Goal: Transaction & Acquisition: Subscribe to service/newsletter

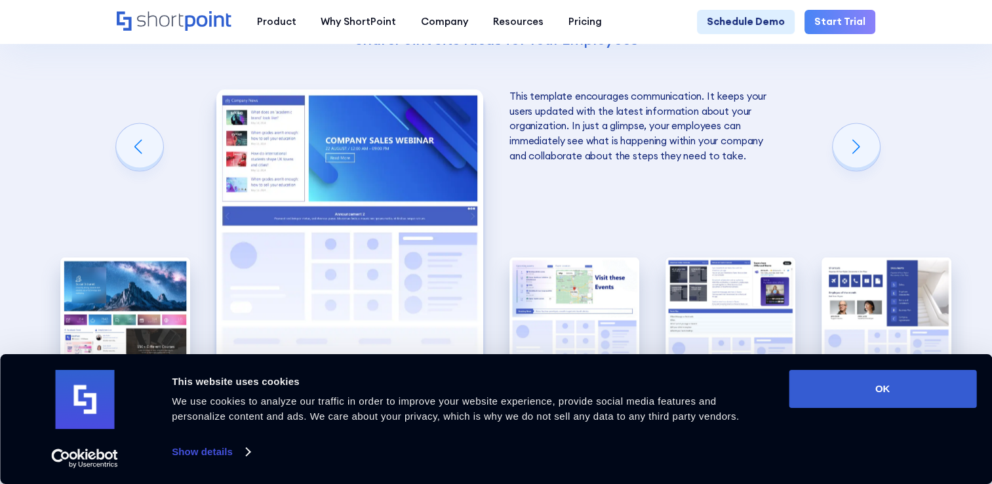
scroll to position [2164, 0]
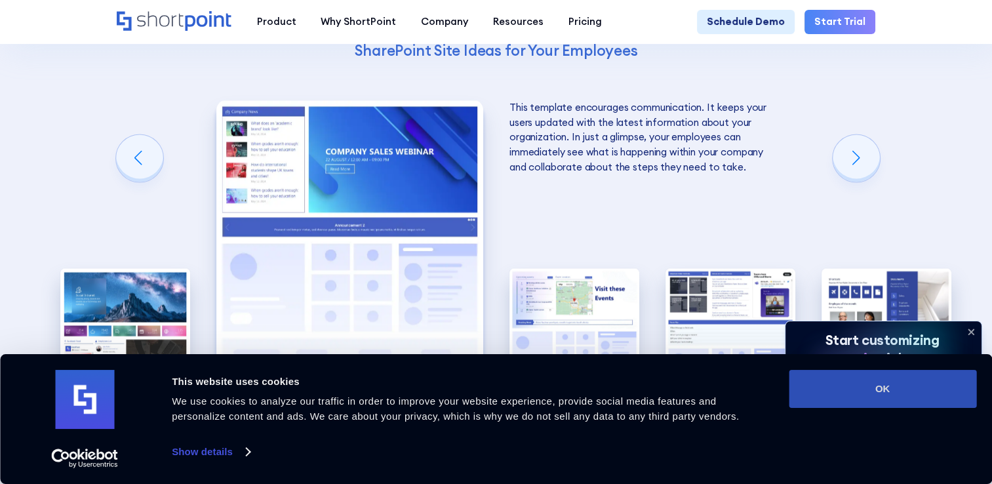
click at [868, 386] on button "OK" at bounding box center [883, 389] width 188 height 38
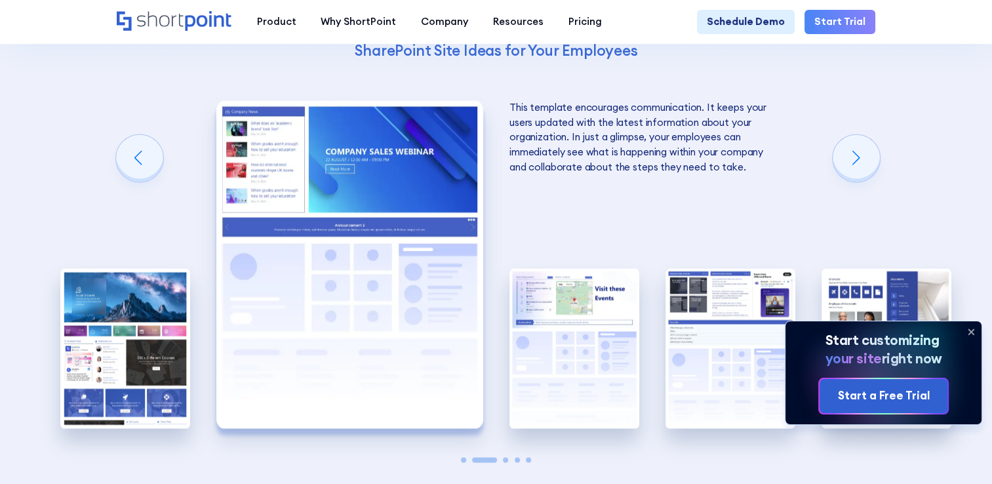
scroll to position [0, 0]
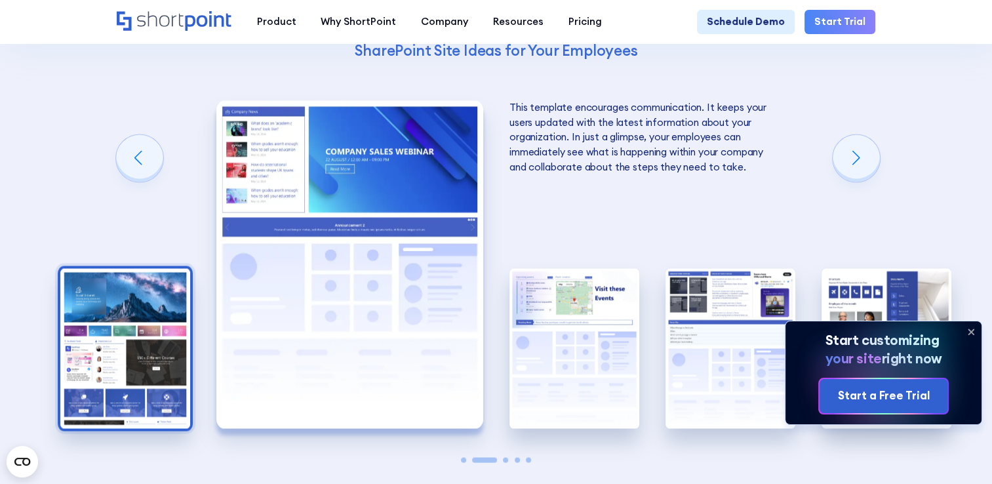
click at [60, 287] on img "1 / 5" at bounding box center [125, 347] width 130 height 159
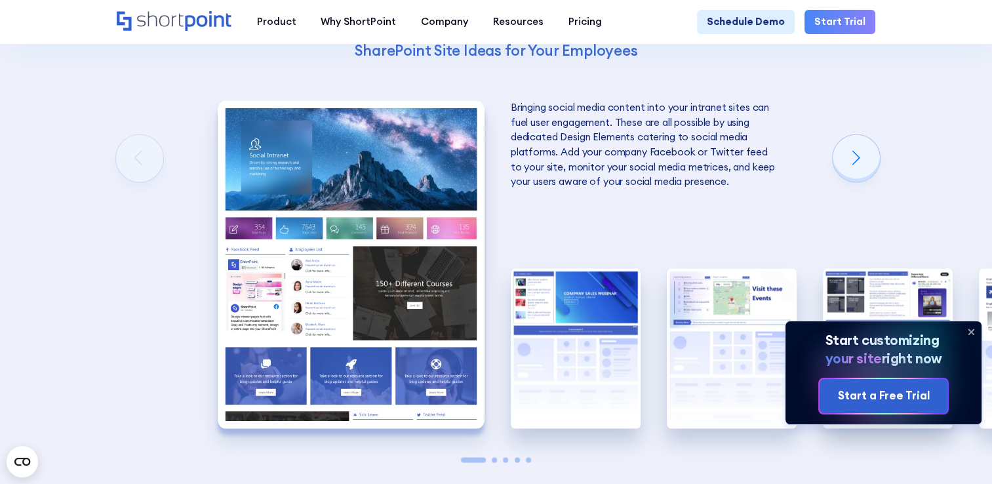
click at [338, 287] on img "1 / 5" at bounding box center [351, 264] width 267 height 328
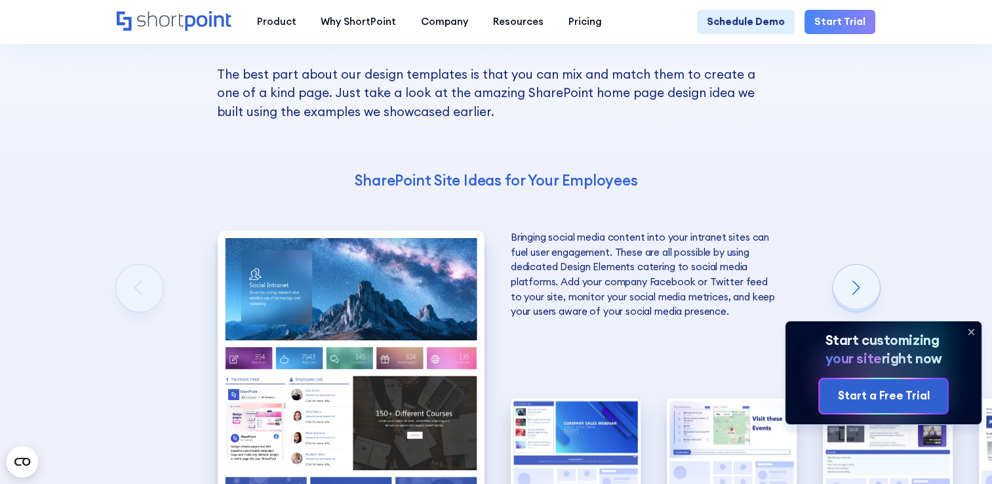
scroll to position [2098, 0]
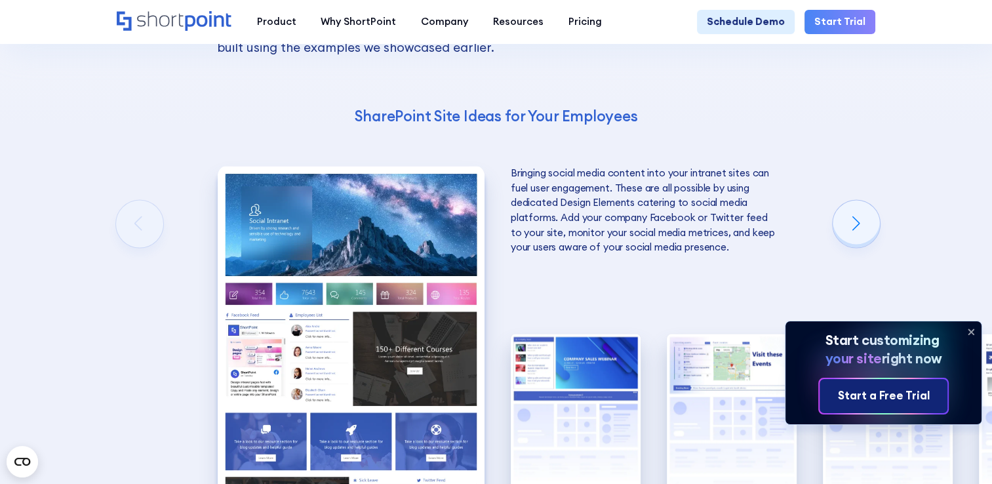
click at [903, 395] on div "Start a Free Trial" at bounding box center [884, 395] width 92 height 17
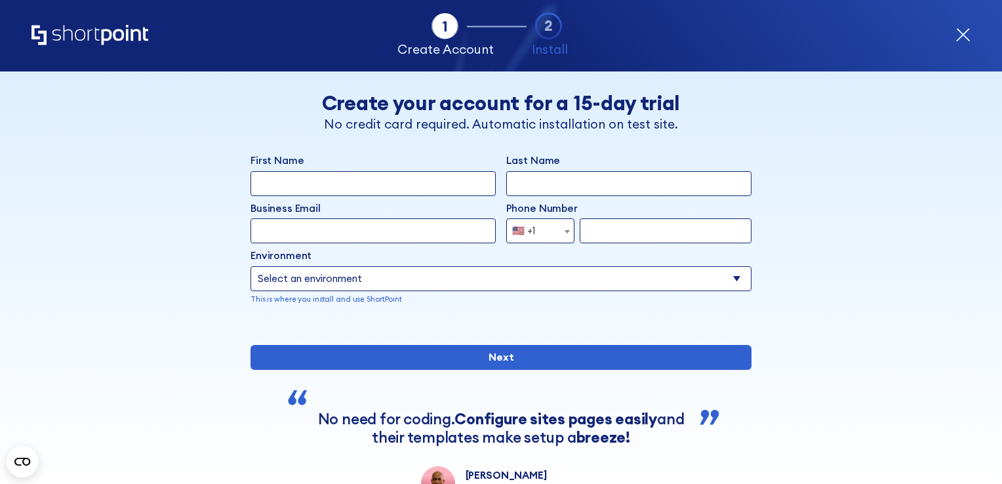
click at [285, 188] on input "First Name" at bounding box center [372, 183] width 245 height 25
type input "Lucy Jade"
type input "Jackson"
type input "[PERSON_NAME][EMAIL_ADDRESS][PERSON_NAME][DOMAIN_NAME]"
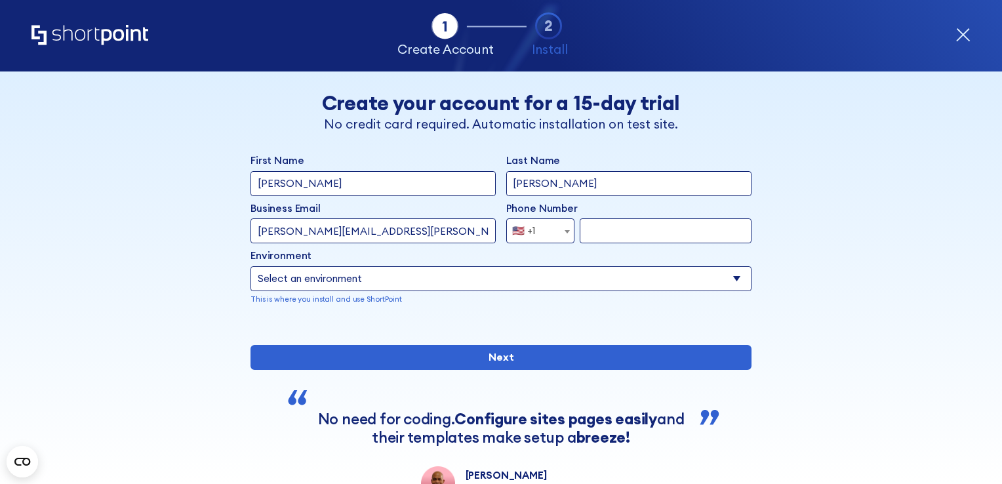
select select "+44"
type input "7538472040"
click at [349, 274] on select "Select an environment Microsoft 365 SharePoint Online SharePoint 2019 (On-Premi…" at bounding box center [500, 278] width 501 height 25
select select "SharePoint Online"
click at [250, 266] on select "Select an environment Microsoft 365 SharePoint Online SharePoint 2019 (On-Premi…" at bounding box center [500, 278] width 501 height 25
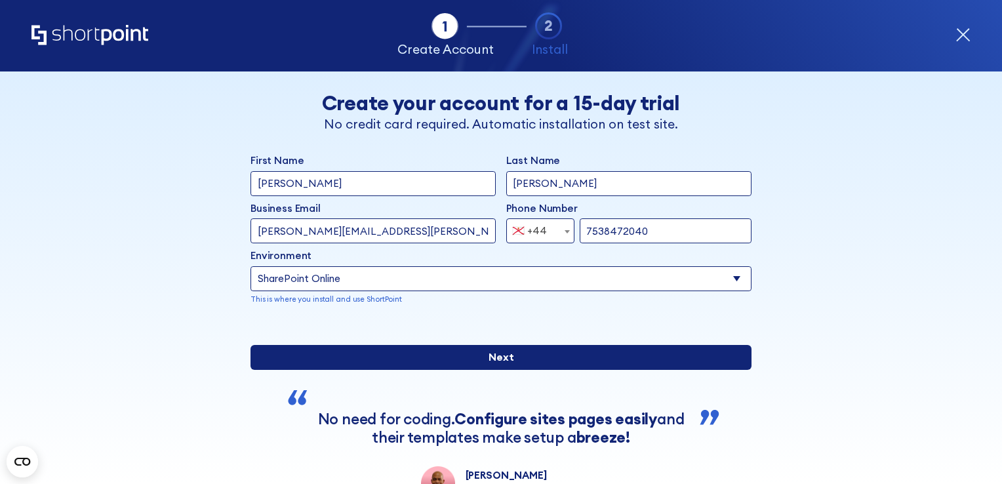
click at [409, 370] on input "Next" at bounding box center [500, 357] width 501 height 25
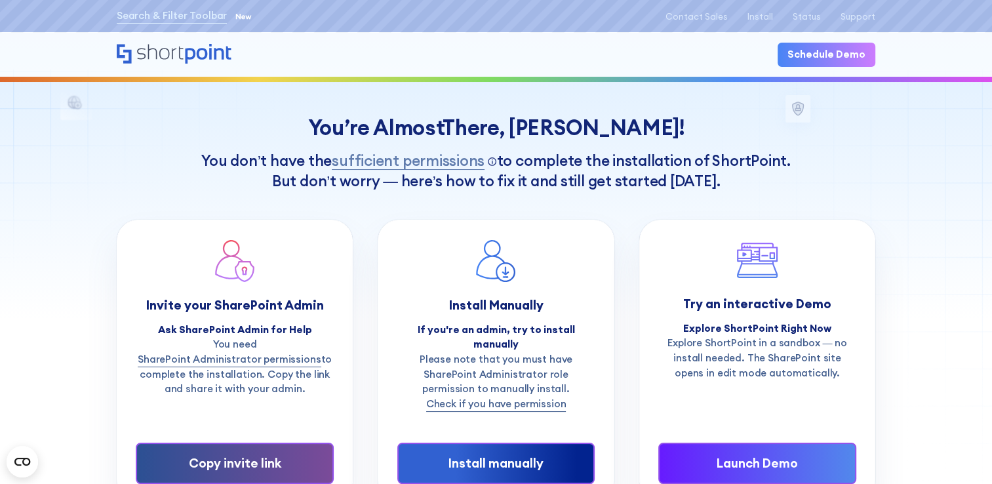
click at [211, 454] on div "Copy invite link" at bounding box center [234, 463] width 155 height 18
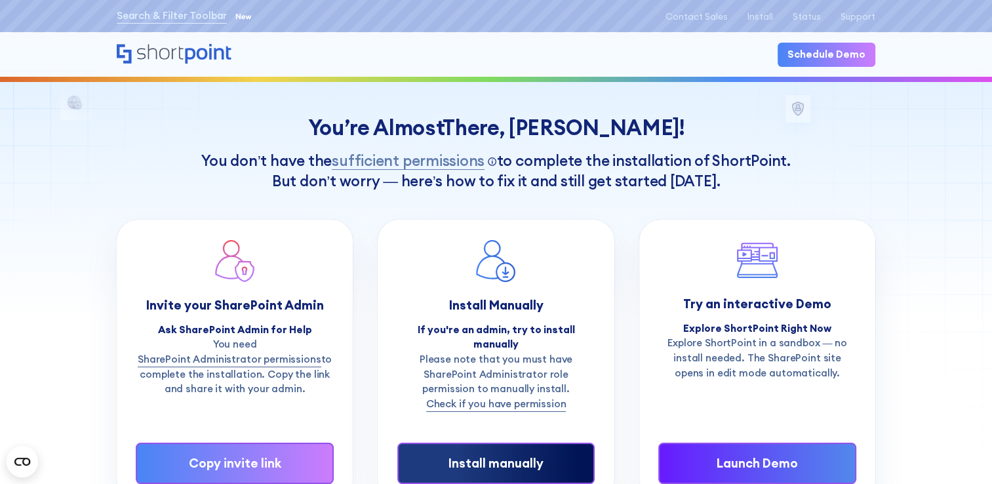
click at [464, 443] on link "Install manually" at bounding box center [496, 463] width 198 height 41
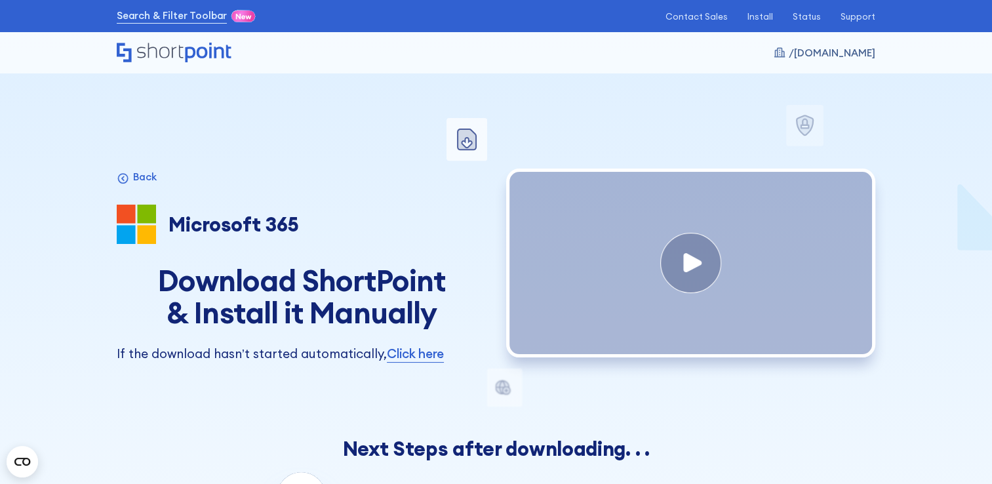
click at [467, 136] on icon at bounding box center [467, 139] width 18 height 20
click at [410, 361] on link "Click here" at bounding box center [415, 353] width 57 height 18
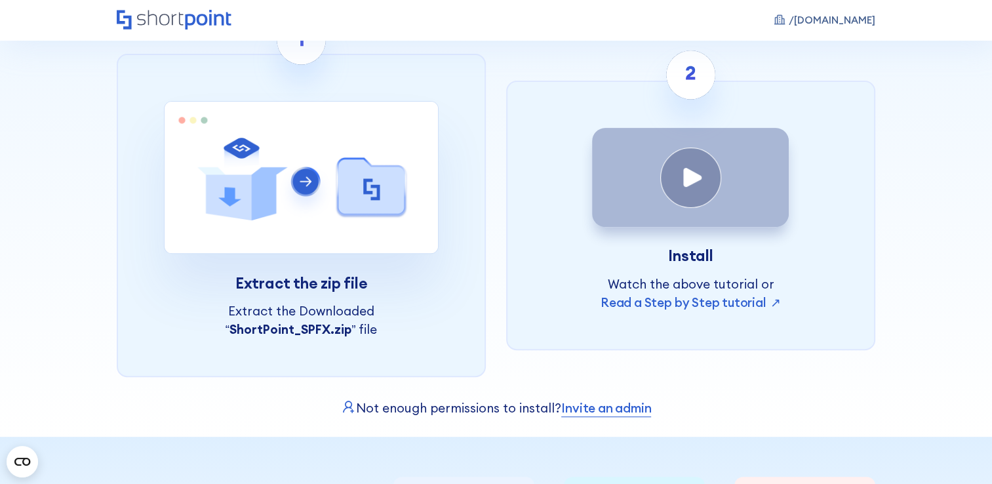
scroll to position [459, 0]
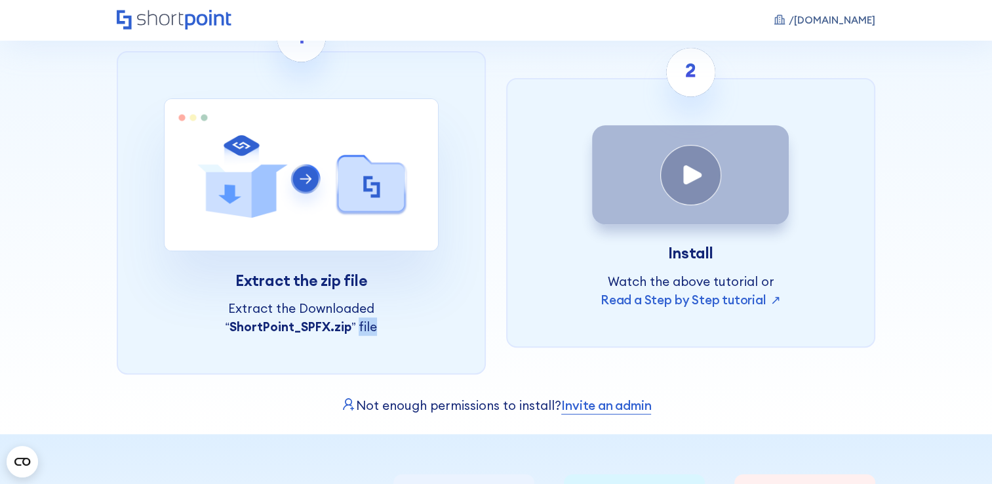
drag, startPoint x: 184, startPoint y: 357, endPoint x: 415, endPoint y: 355, distance: 231.4
click at [415, 336] on p "Extract the Downloaded “ ShortPoint_SPFX.zip ” file" at bounding box center [301, 317] width 275 height 37
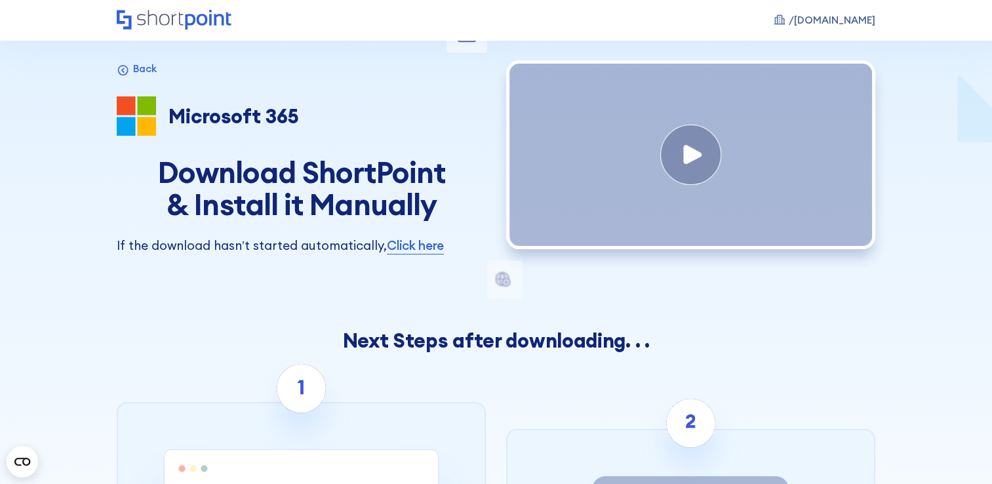
scroll to position [0, 0]
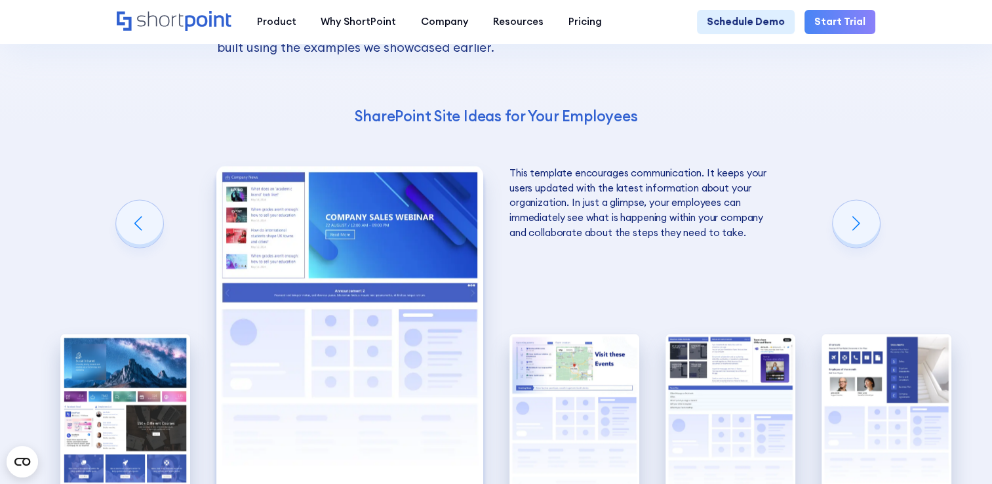
scroll to position [2229, 0]
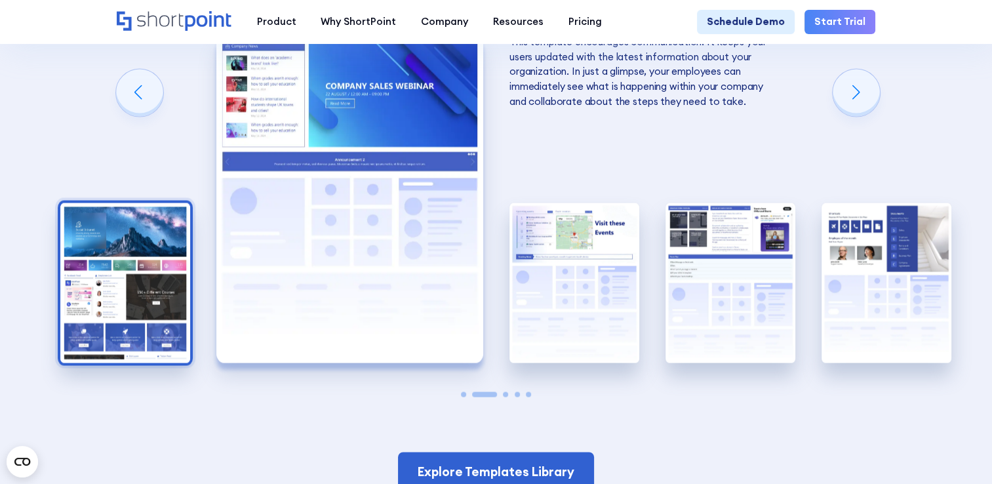
click at [105, 271] on img "1 / 5" at bounding box center [125, 282] width 130 height 159
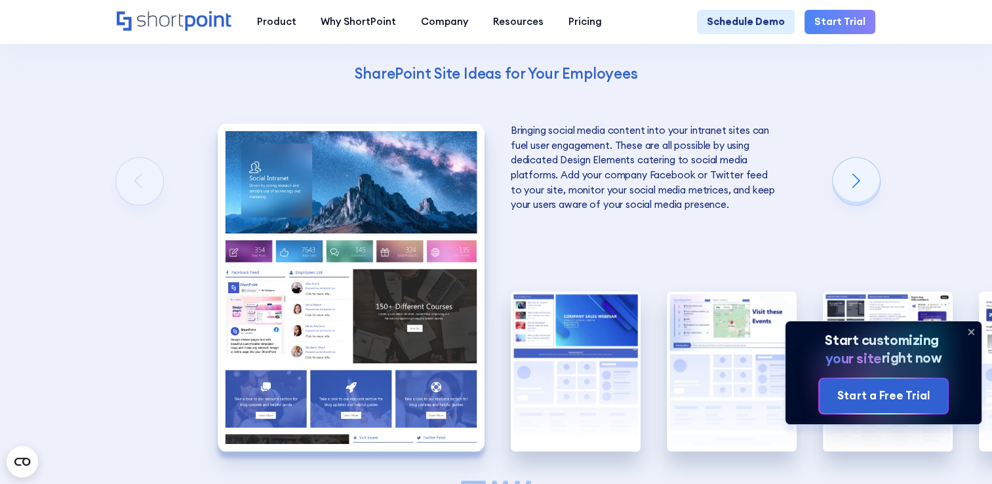
scroll to position [2164, 0]
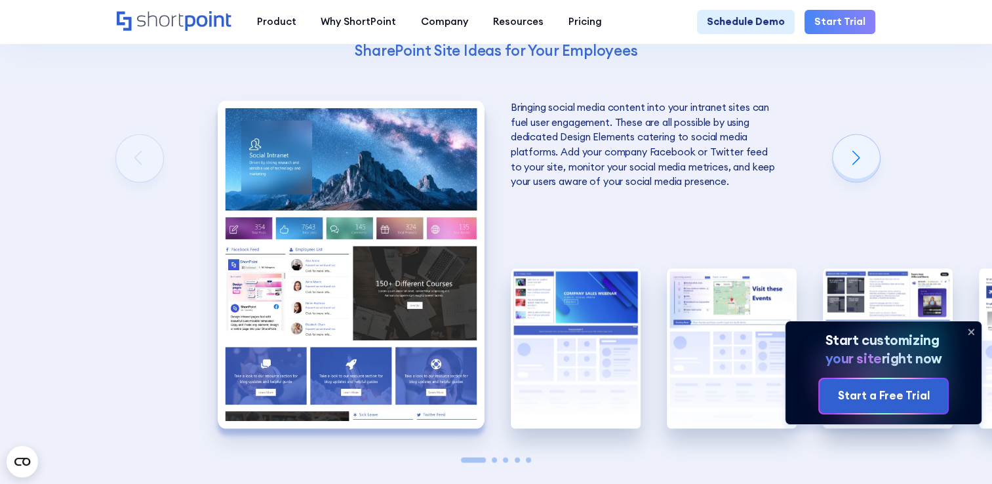
click at [359, 329] on img "1 / 5" at bounding box center [351, 264] width 267 height 328
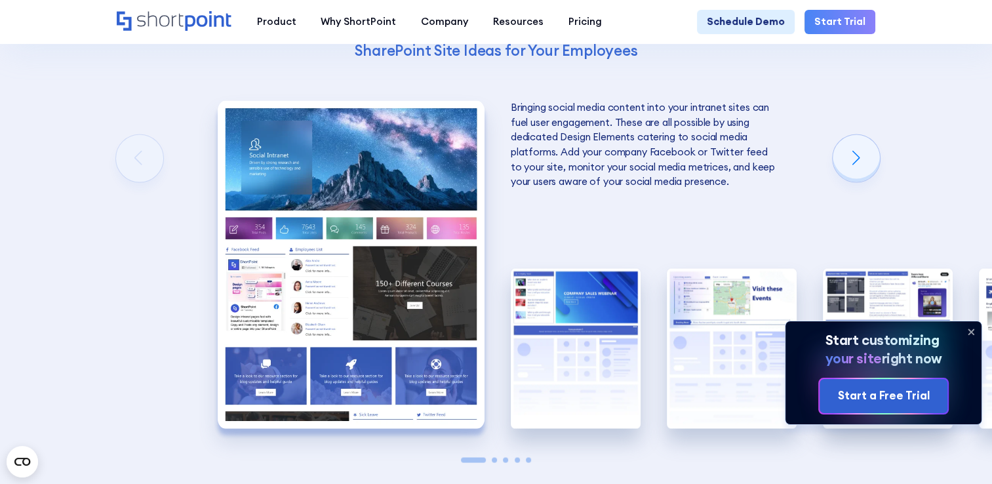
click at [359, 329] on img "1 / 5" at bounding box center [351, 264] width 267 height 328
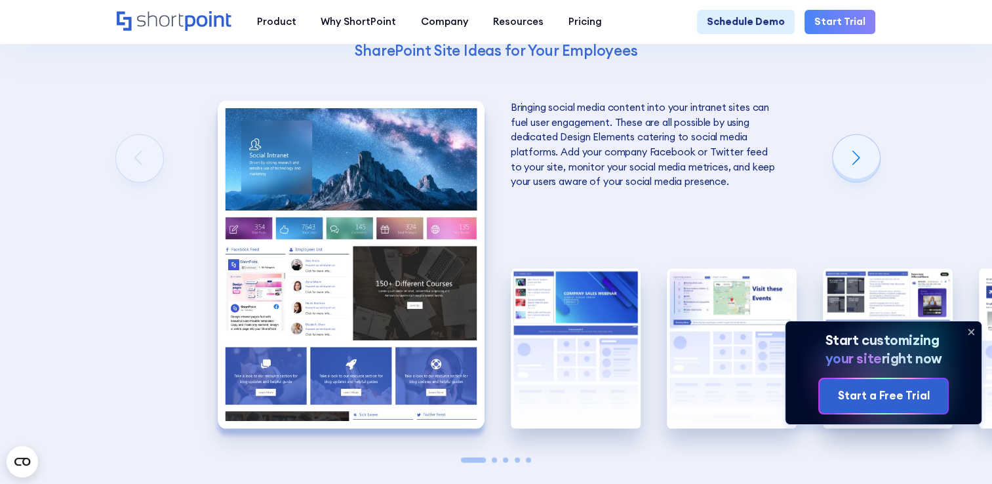
click at [359, 329] on img "1 / 5" at bounding box center [351, 264] width 267 height 328
click at [359, 331] on img "1 / 5" at bounding box center [351, 264] width 267 height 328
